Goal: Contribute content: Add original content to the website for others to see

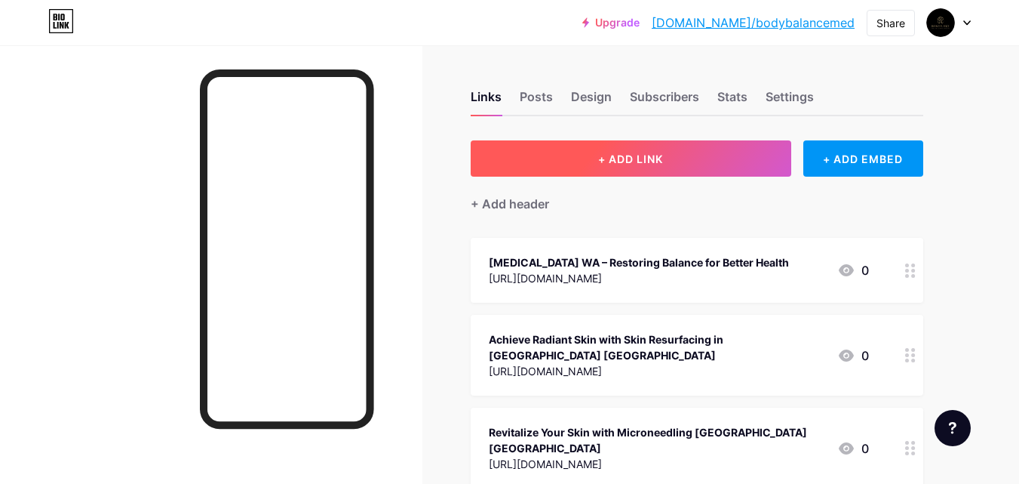
click at [628, 158] on span "+ ADD LINK" at bounding box center [630, 158] width 65 height 13
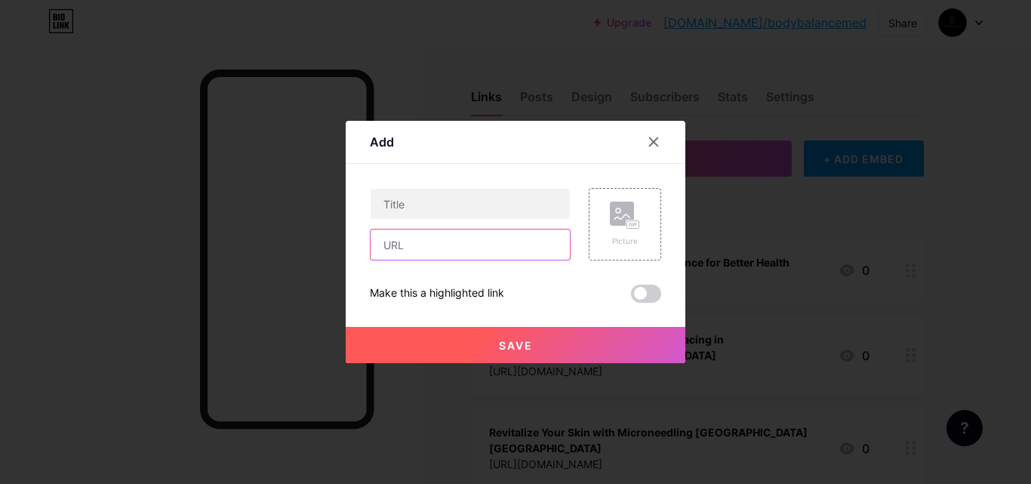
click at [443, 238] on input "text" at bounding box center [469, 244] width 199 height 30
paste input "[URL][DOMAIN_NAME][MEDICAL_DATA]"
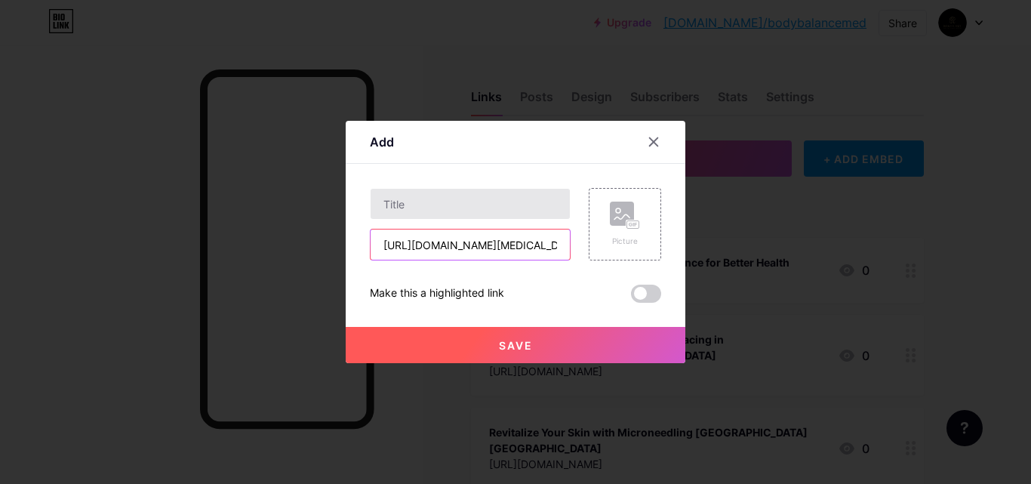
scroll to position [0, 548]
type input "[URL][DOMAIN_NAME][MEDICAL_DATA]"
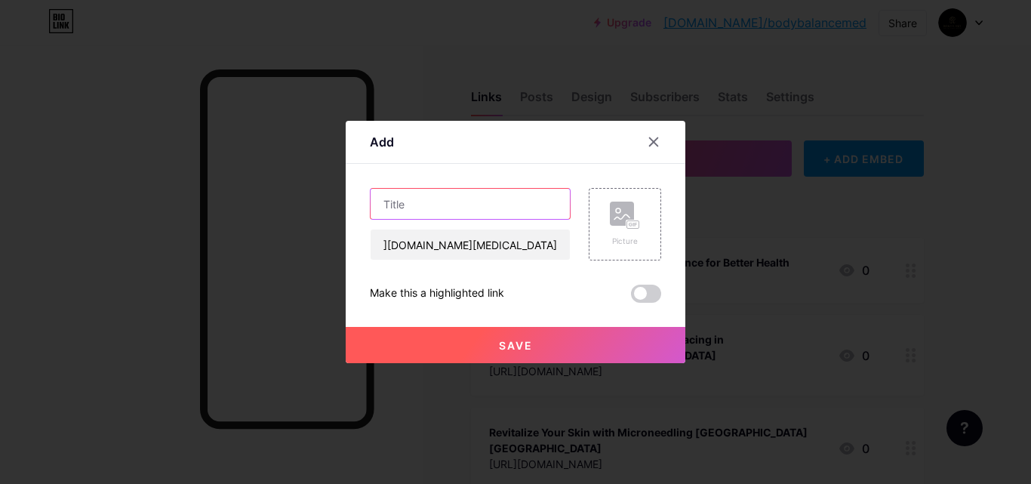
click at [449, 202] on input "text" at bounding box center [469, 204] width 199 height 30
paste input "What You Need to Know About [MEDICAL_DATA] [GEOGRAPHIC_DATA], Microneedling [GE…"
type input "What You Need to Know About [MEDICAL_DATA] [GEOGRAPHIC_DATA], Microneedling [GE…"
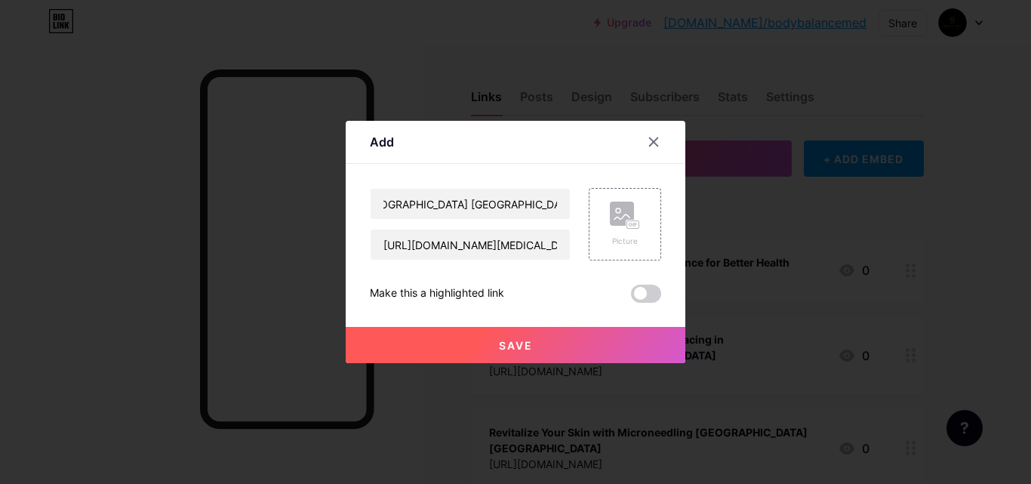
click at [495, 346] on button "Save" at bounding box center [516, 345] width 340 height 36
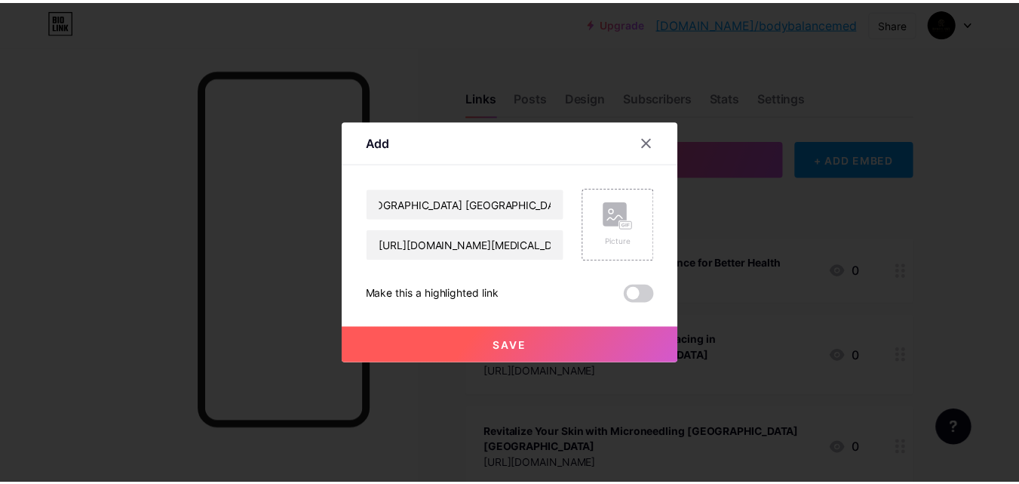
scroll to position [0, 0]
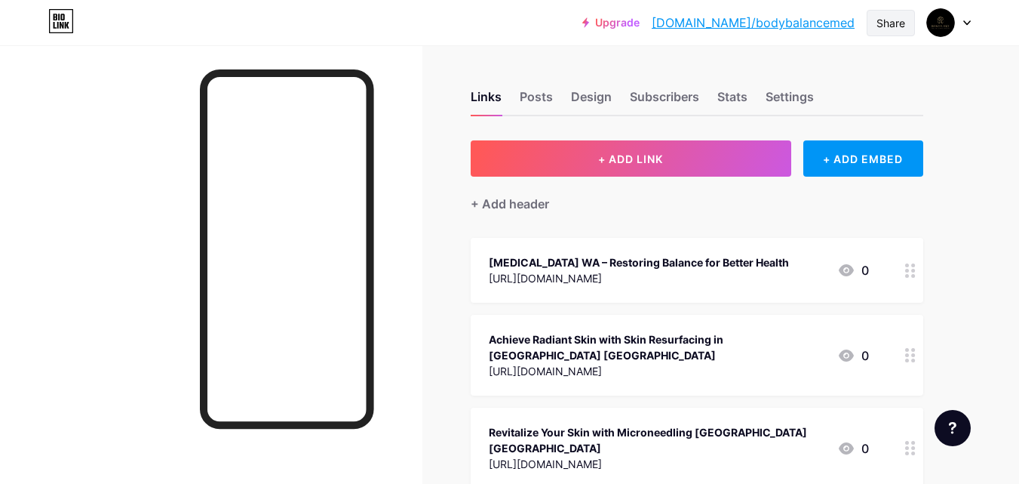
click at [900, 22] on div "Share" at bounding box center [891, 23] width 29 height 16
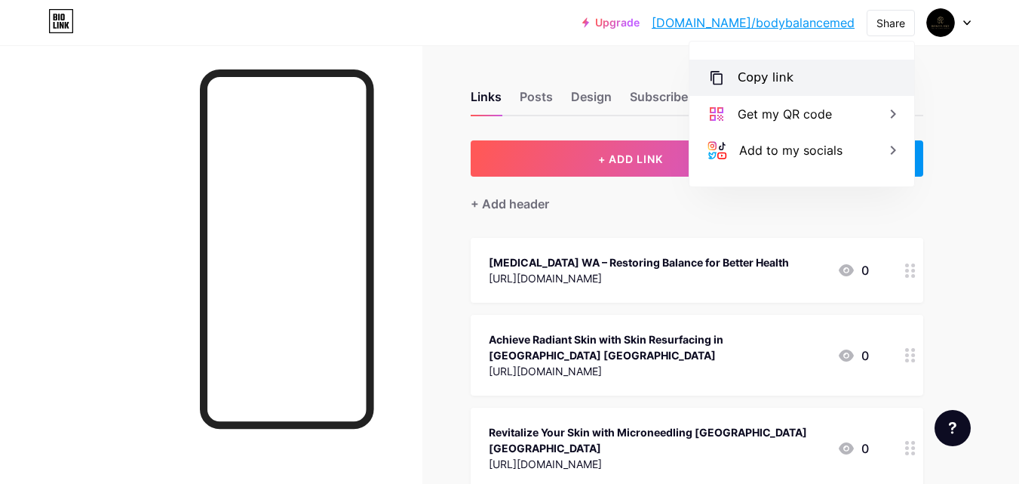
click at [807, 77] on div "Copy link" at bounding box center [802, 78] width 225 height 36
